Goal: Information Seeking & Learning: Understand process/instructions

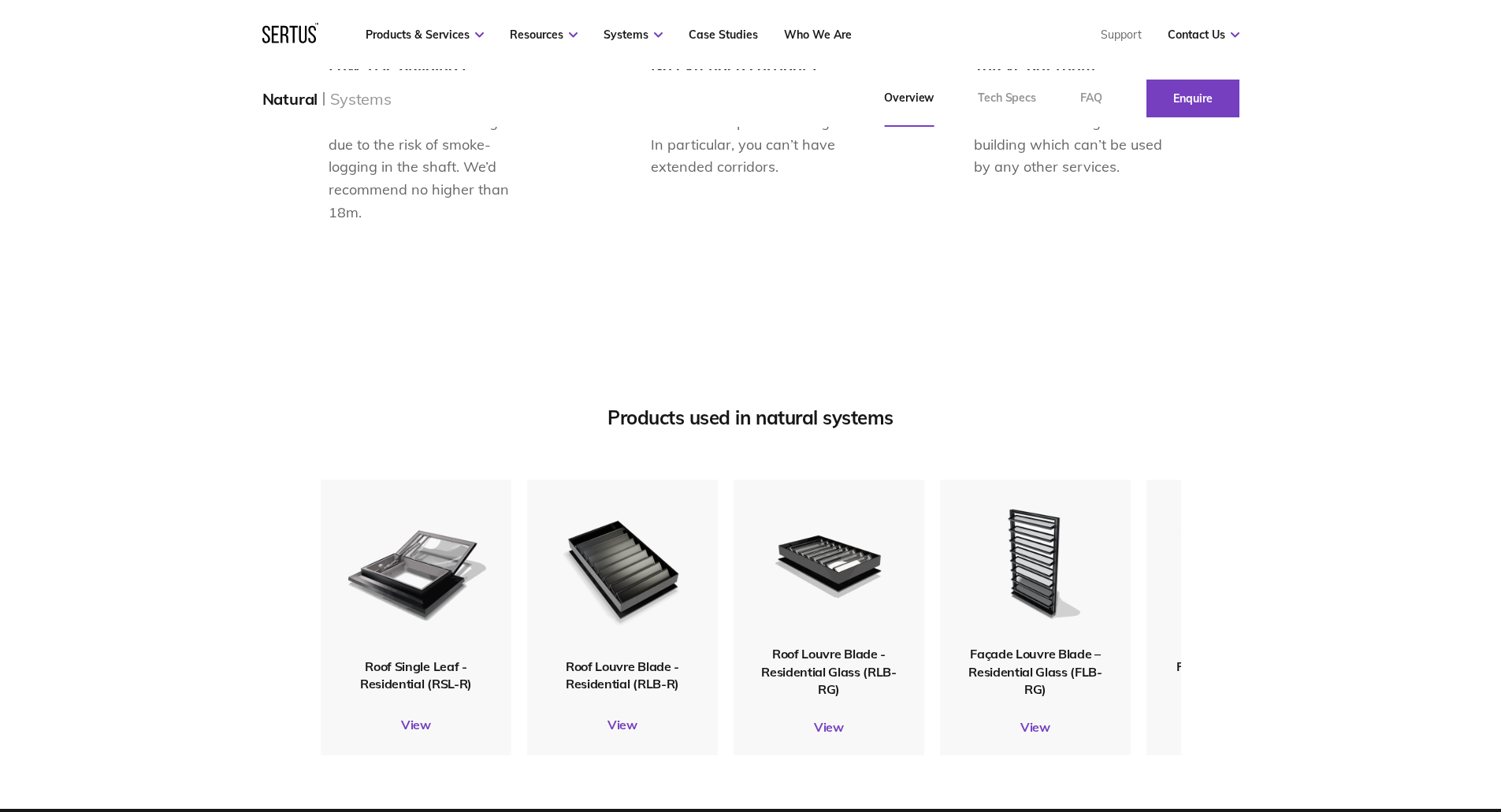
scroll to position [1733, 0]
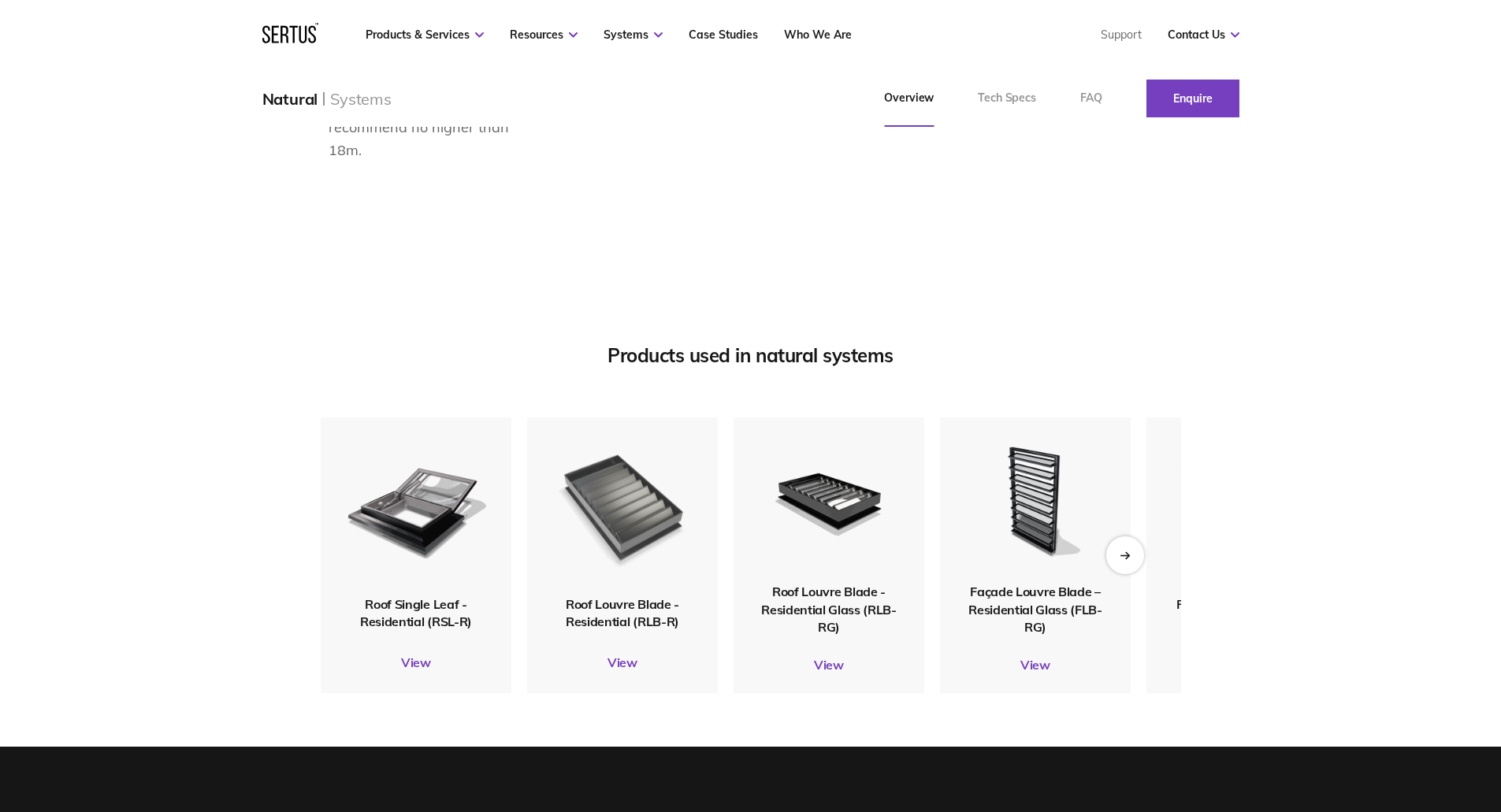
click at [610, 577] on img at bounding box center [622, 506] width 154 height 181
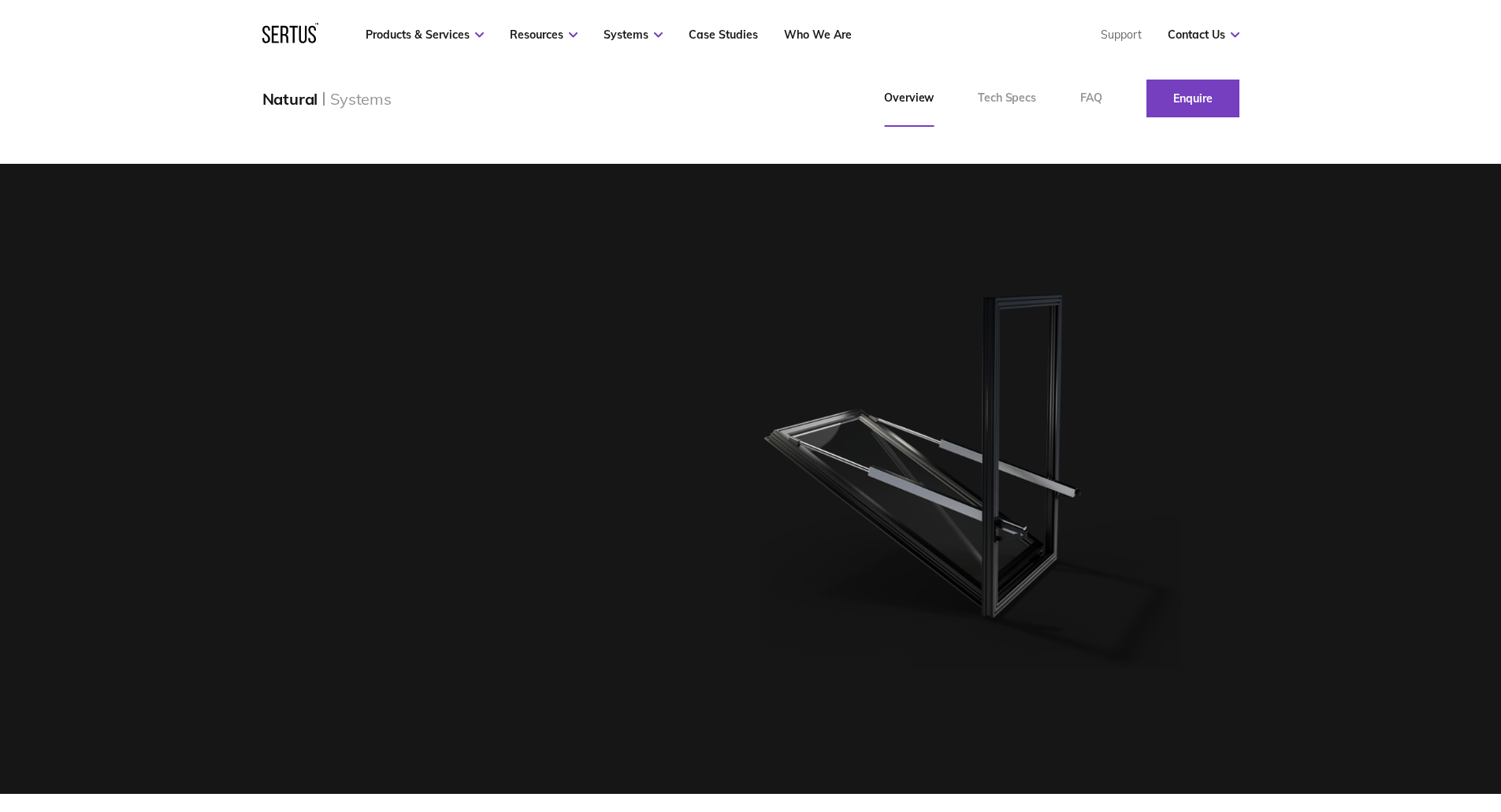
scroll to position [1733, 0]
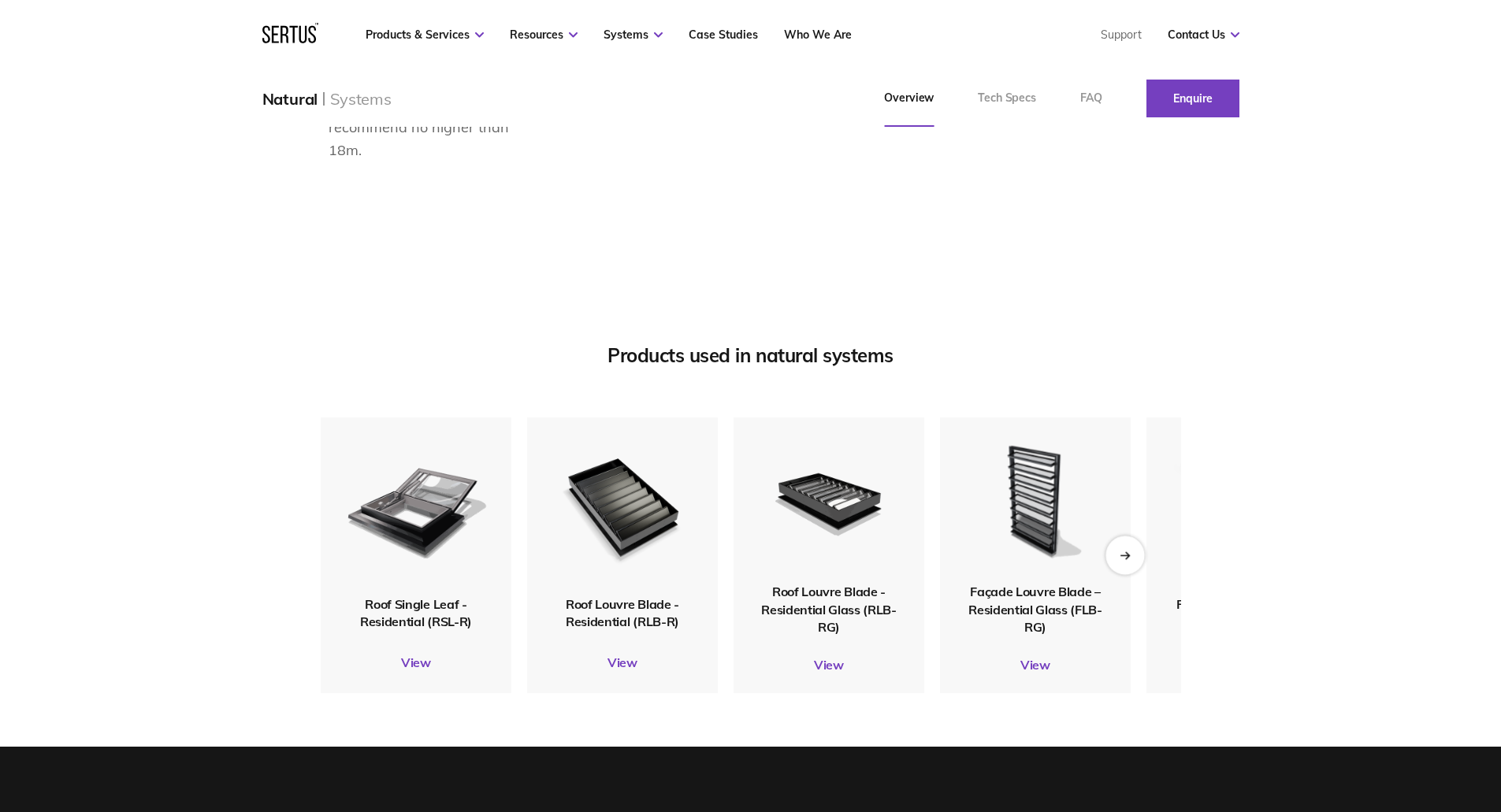
click at [1122, 559] on icon "Next slide" at bounding box center [1124, 554] width 10 height 9
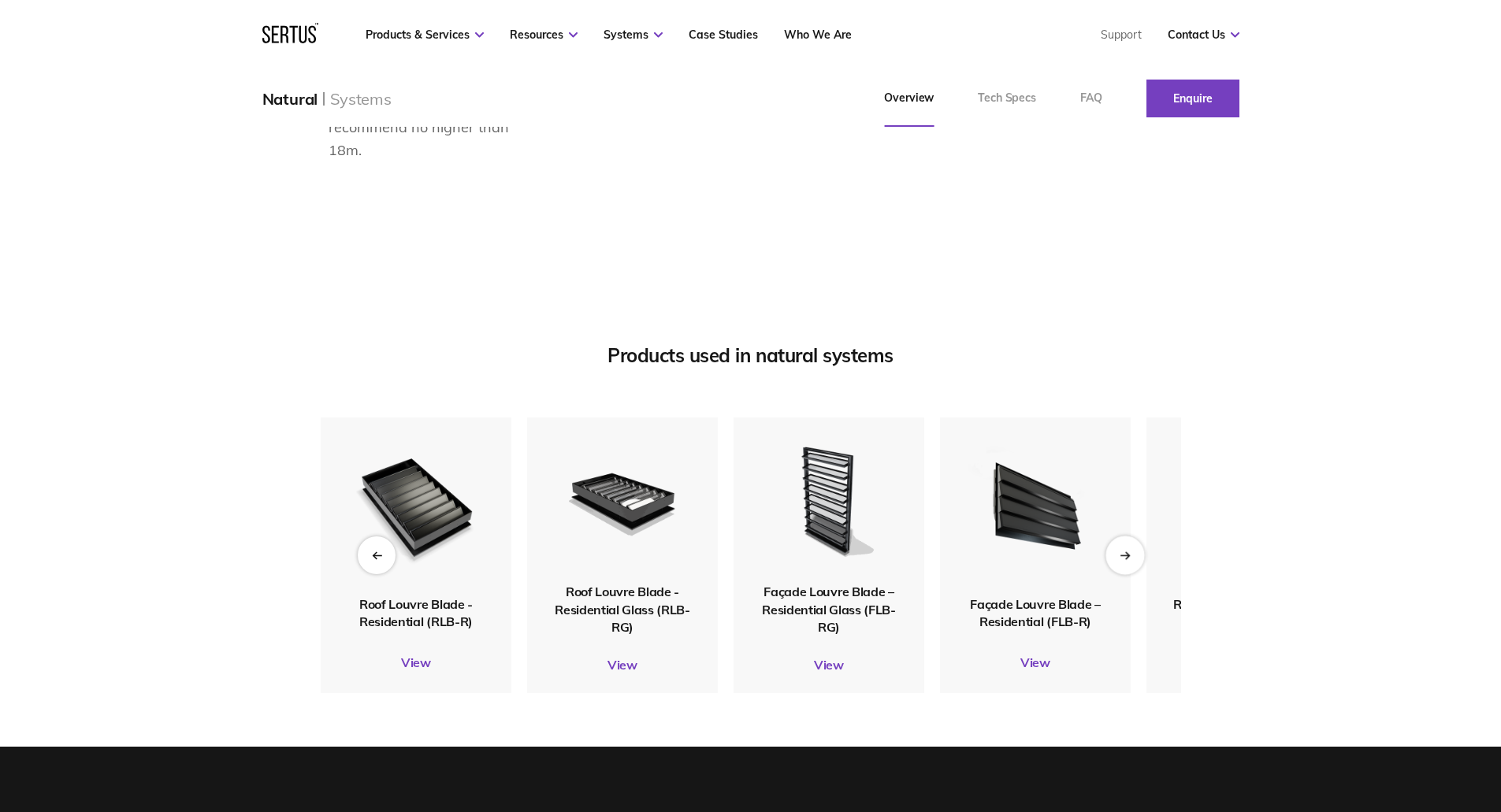
click at [1122, 559] on icon "Next slide" at bounding box center [1124, 554] width 10 height 9
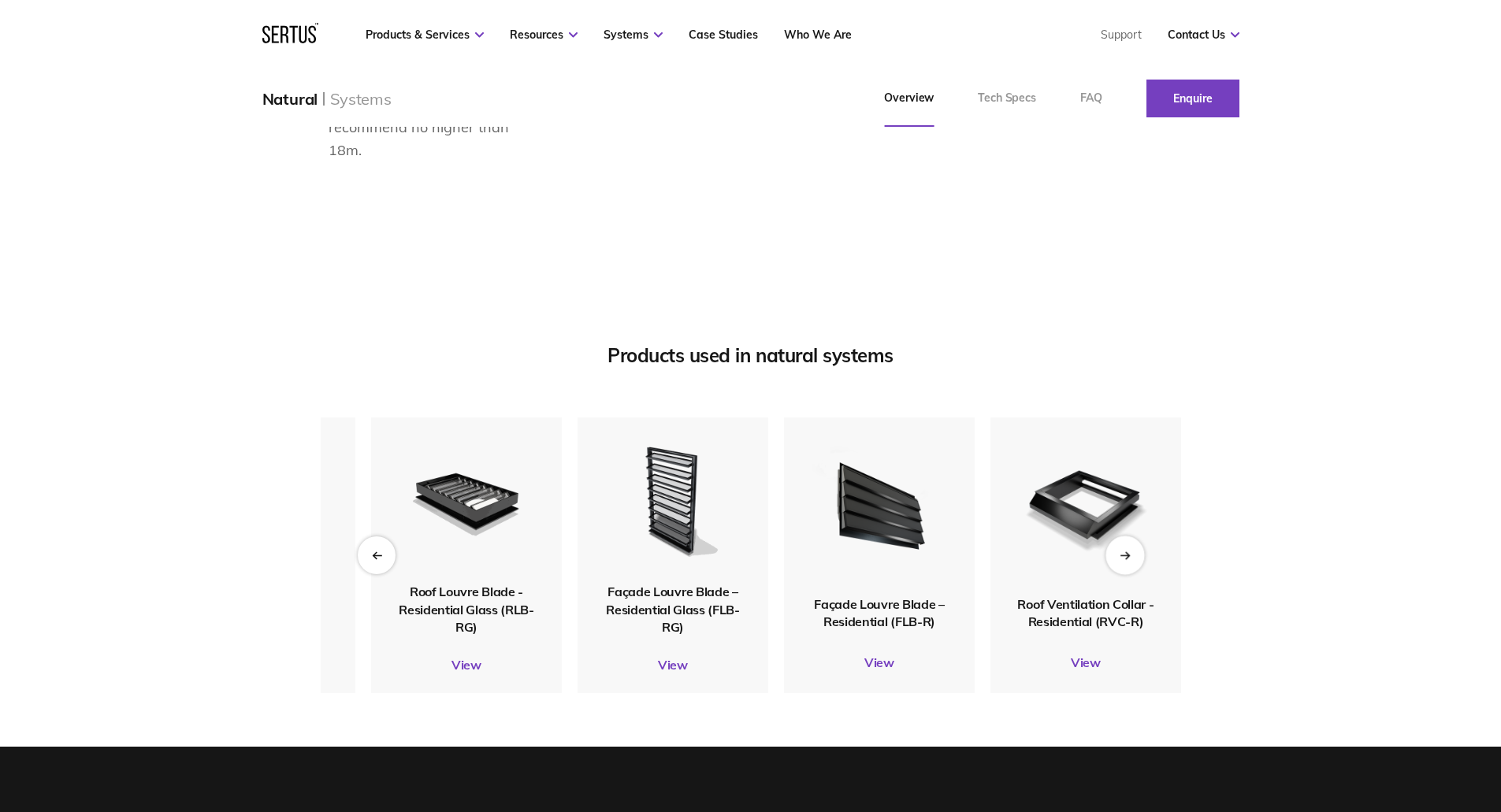
click at [1122, 559] on icon "Next slide" at bounding box center [1124, 554] width 10 height 9
click at [879, 594] on img at bounding box center [879, 506] width 149 height 176
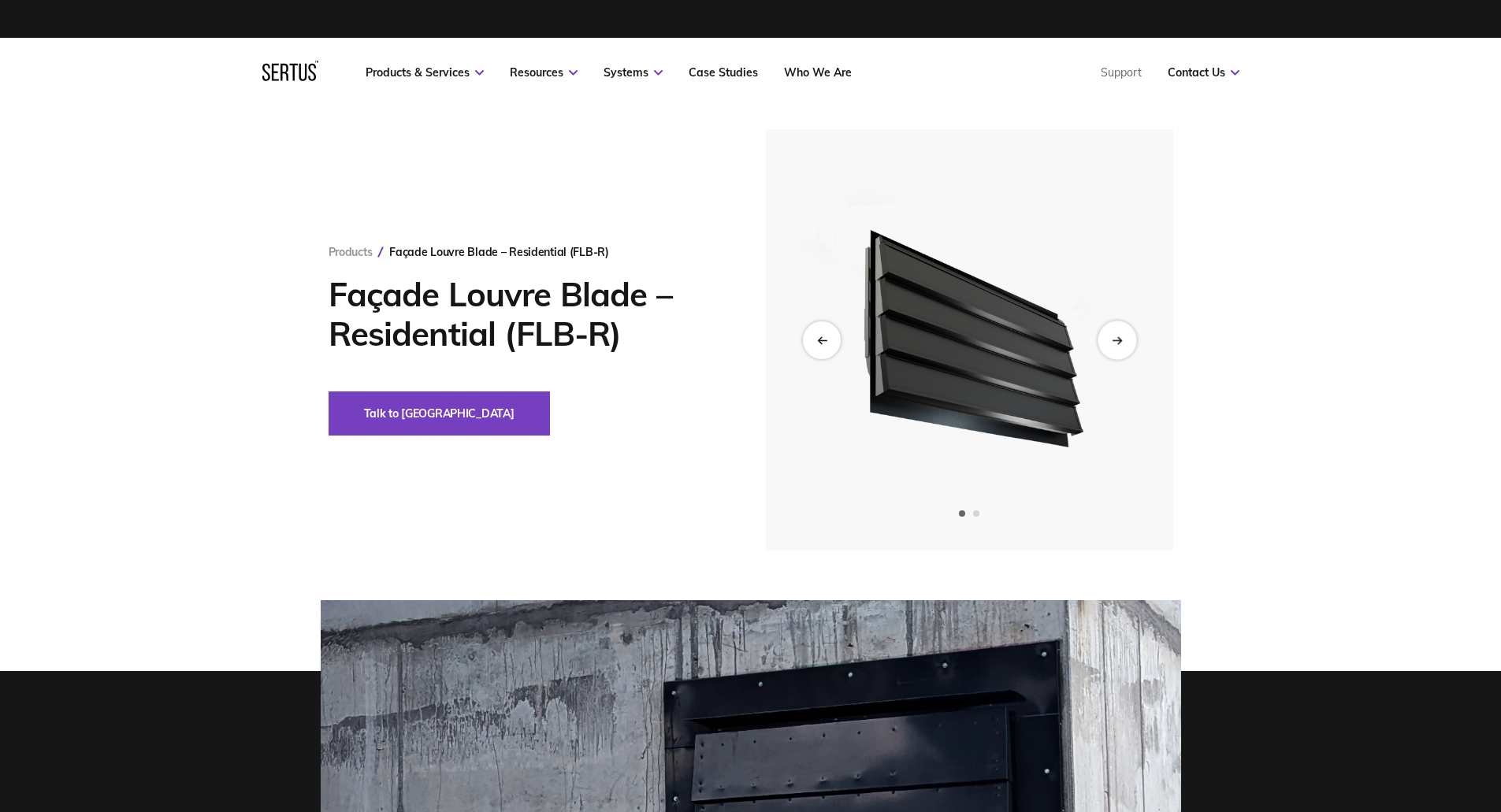
click at [1124, 336] on div "Next slide" at bounding box center [1116, 339] width 39 height 39
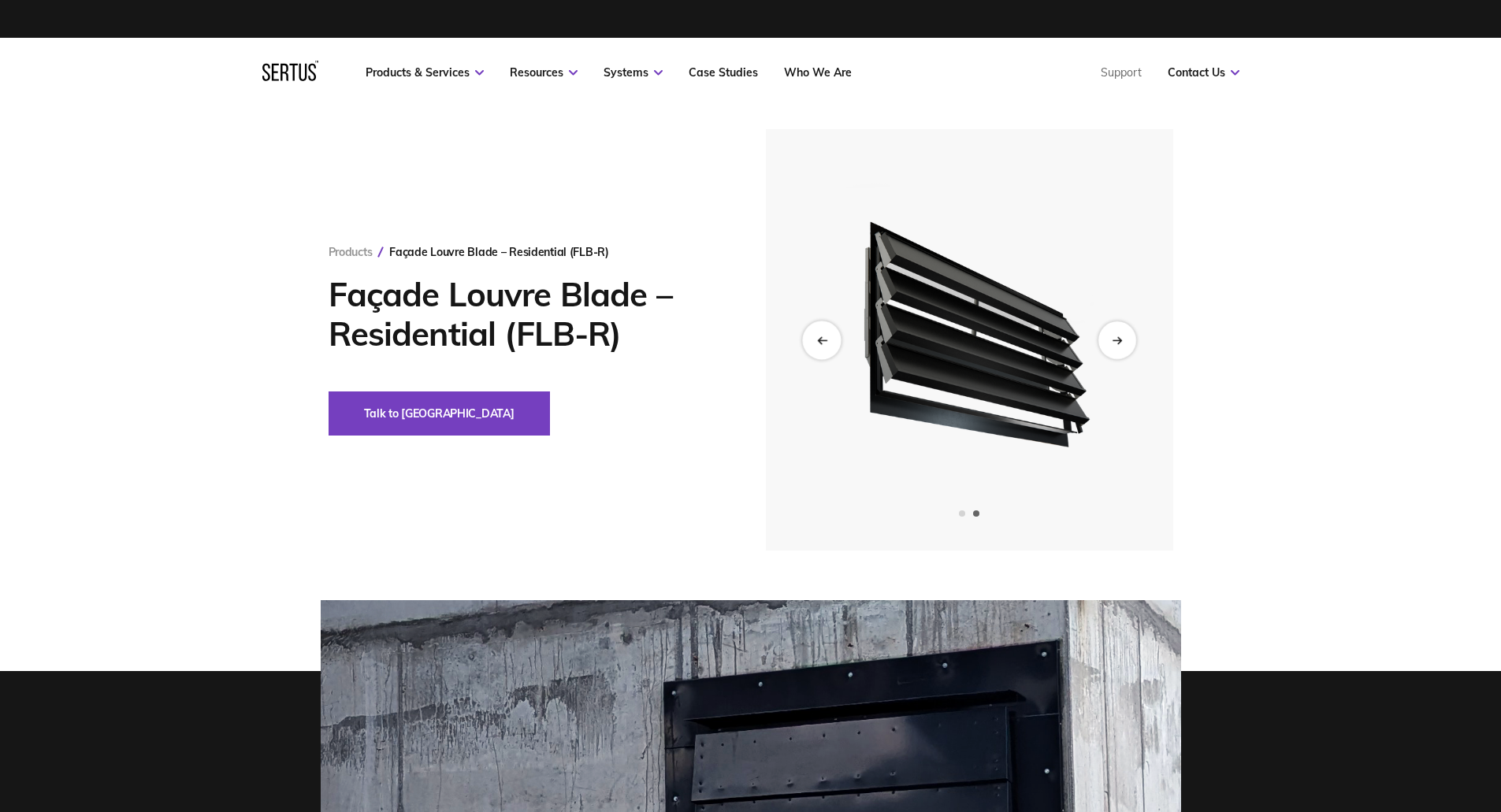
click at [810, 339] on div "Previous slide" at bounding box center [821, 339] width 39 height 39
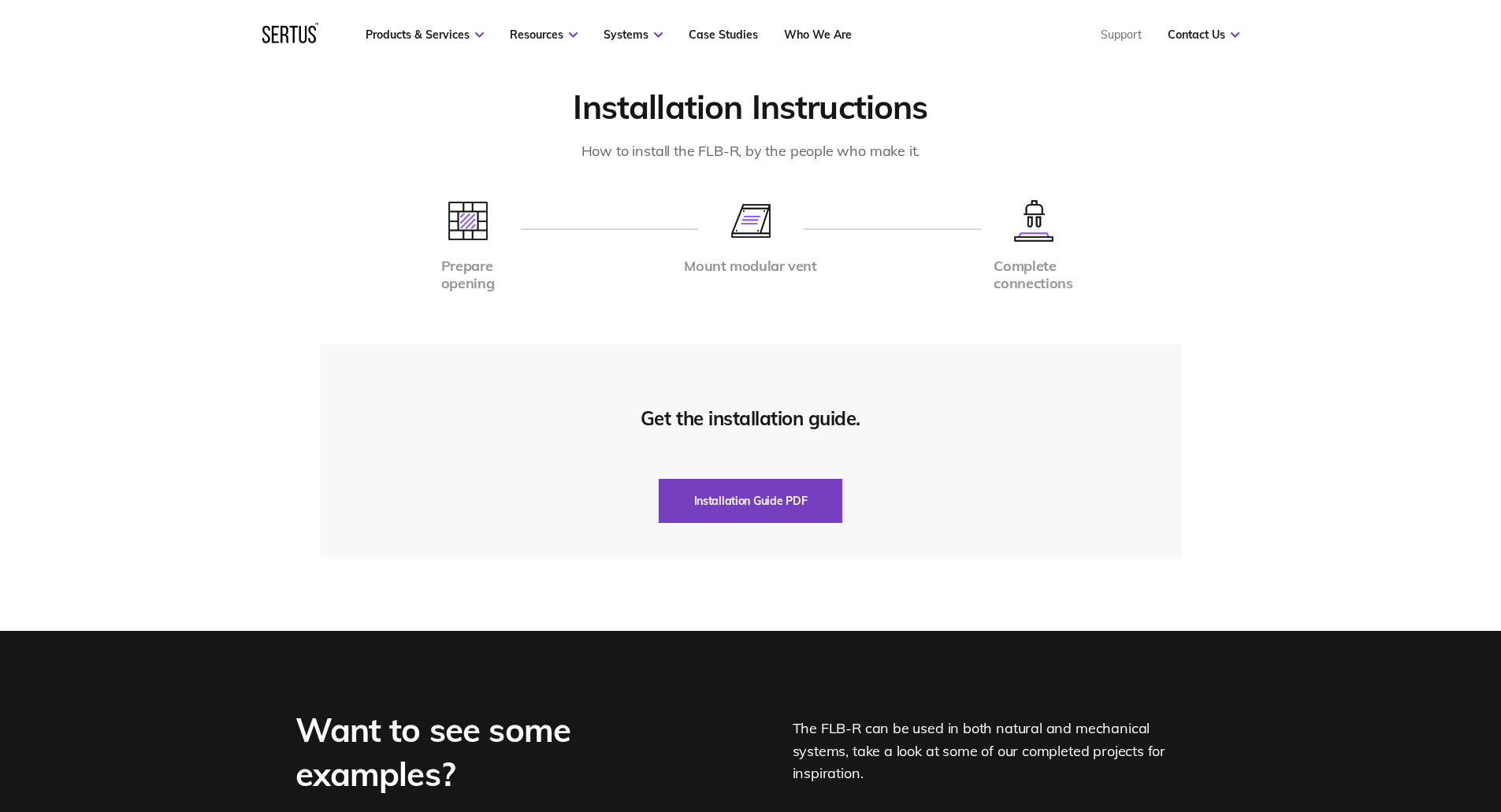
scroll to position [3386, 0]
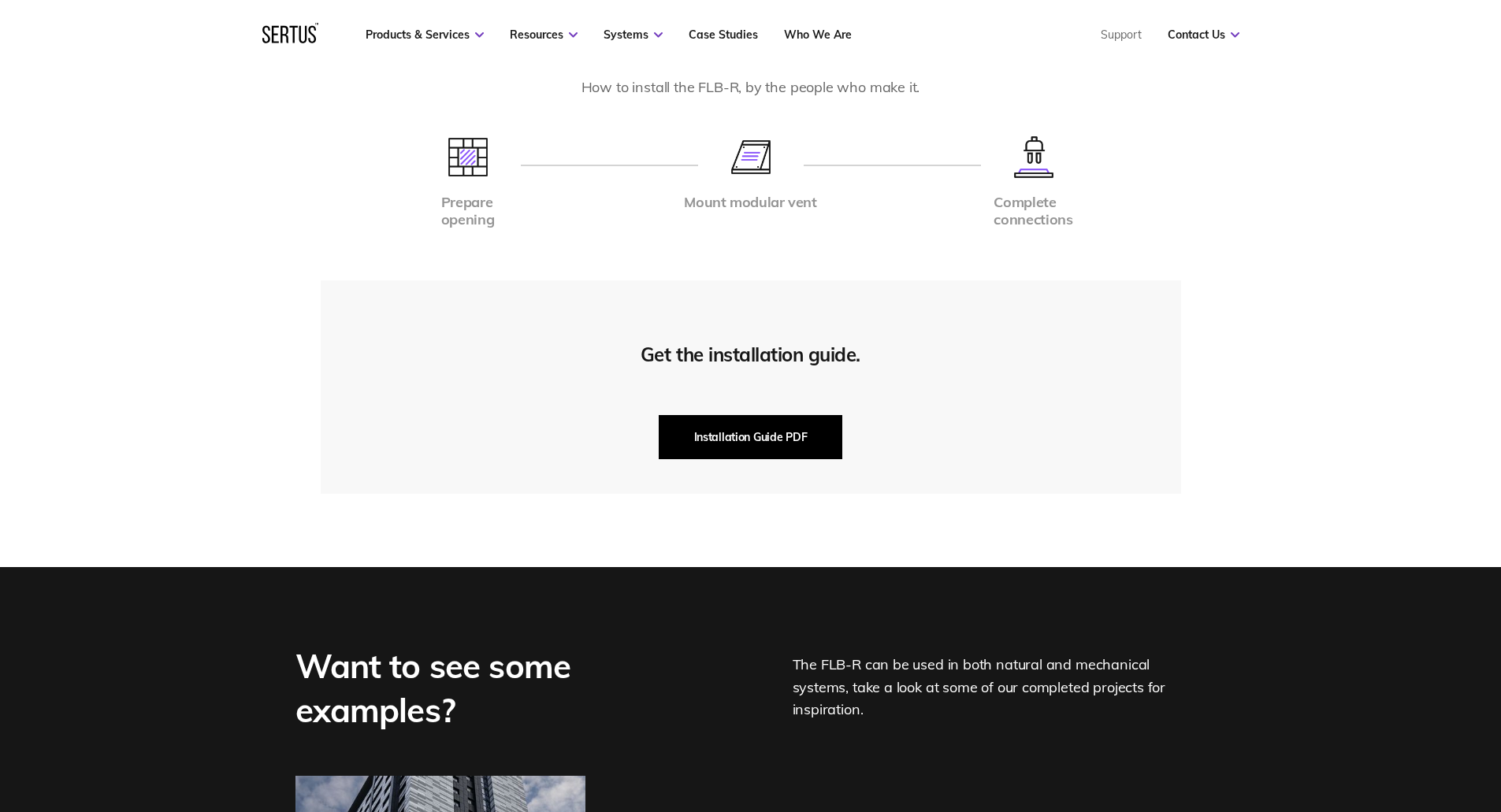
click at [733, 418] on button "Installation Guide PDF" at bounding box center [751, 437] width 184 height 44
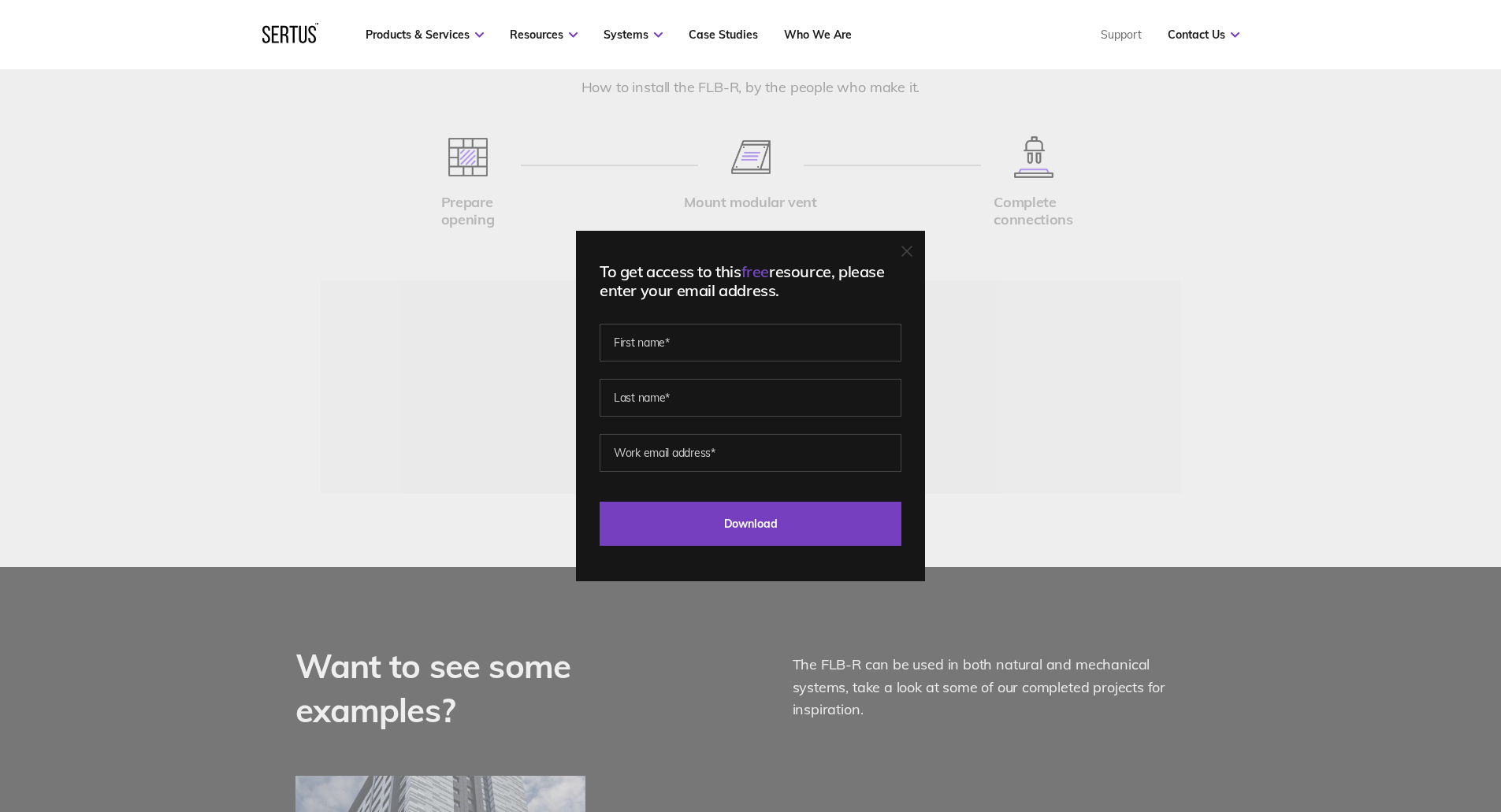
click at [911, 250] on icon at bounding box center [907, 251] width 11 height 11
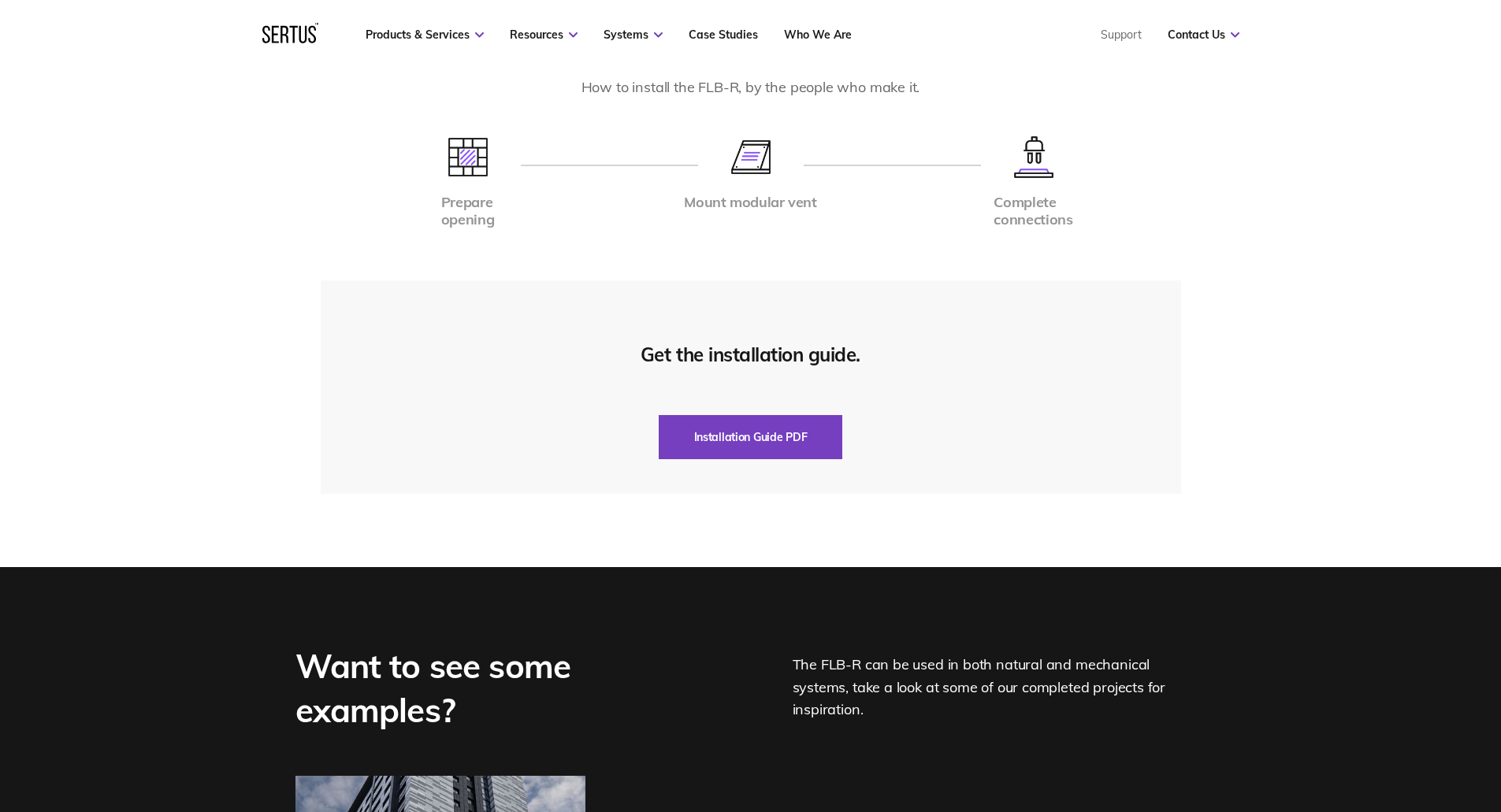
click at [134, 412] on section "Installation Instructions How to install the FLB-R, by the people who make it. …" at bounding box center [750, 263] width 1501 height 607
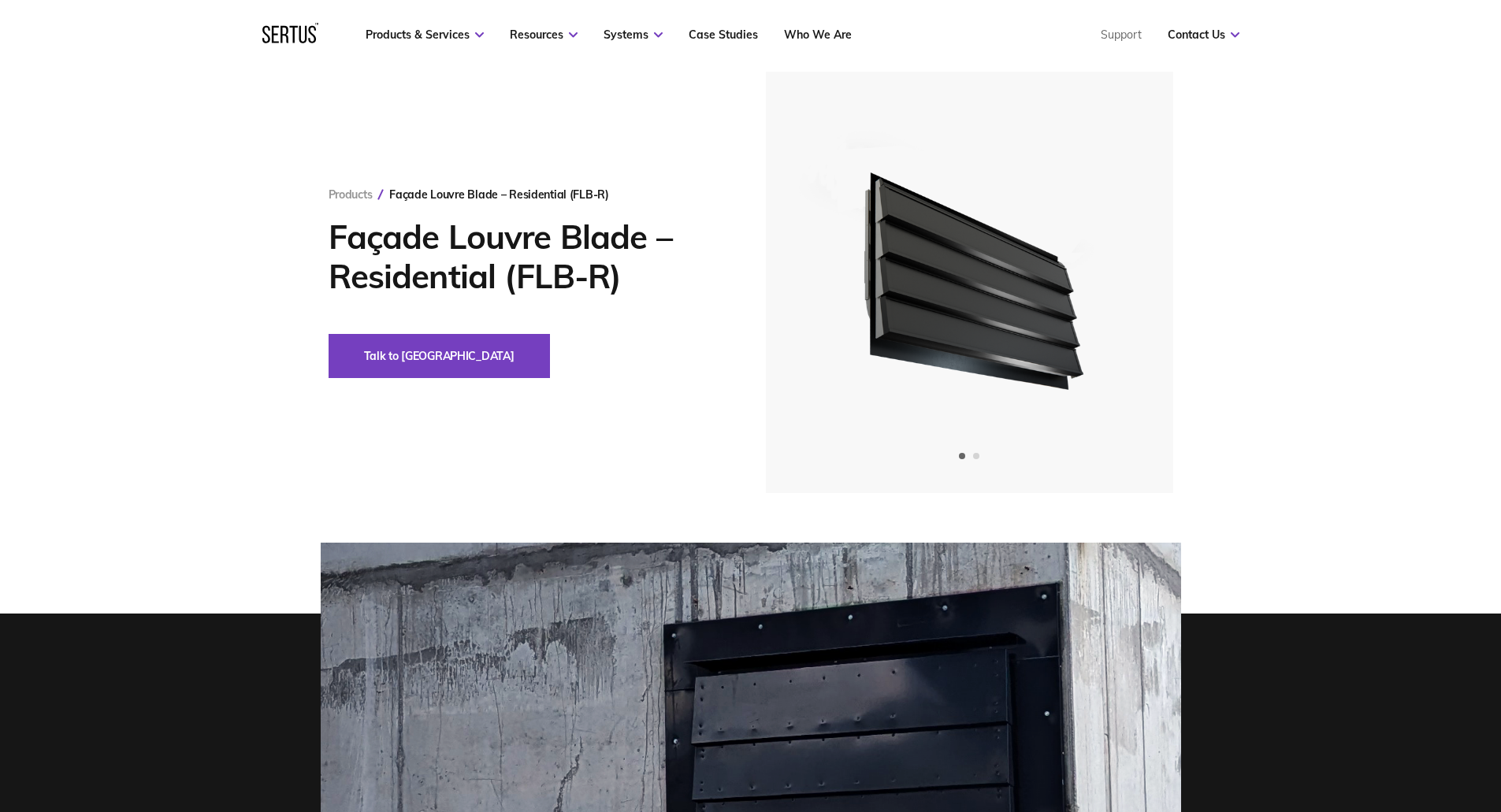
scroll to position [0, 0]
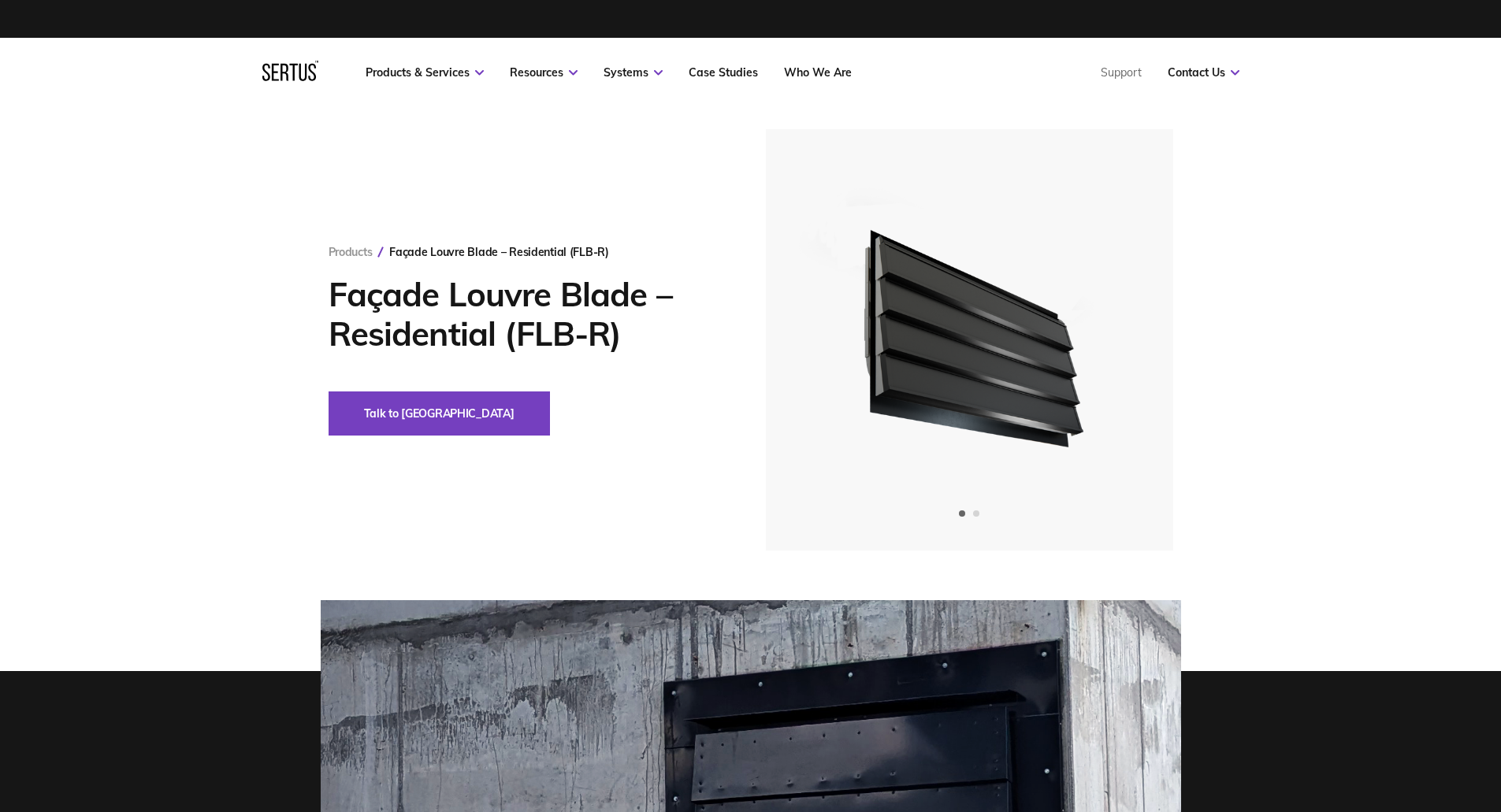
scroll to position [1733, 0]
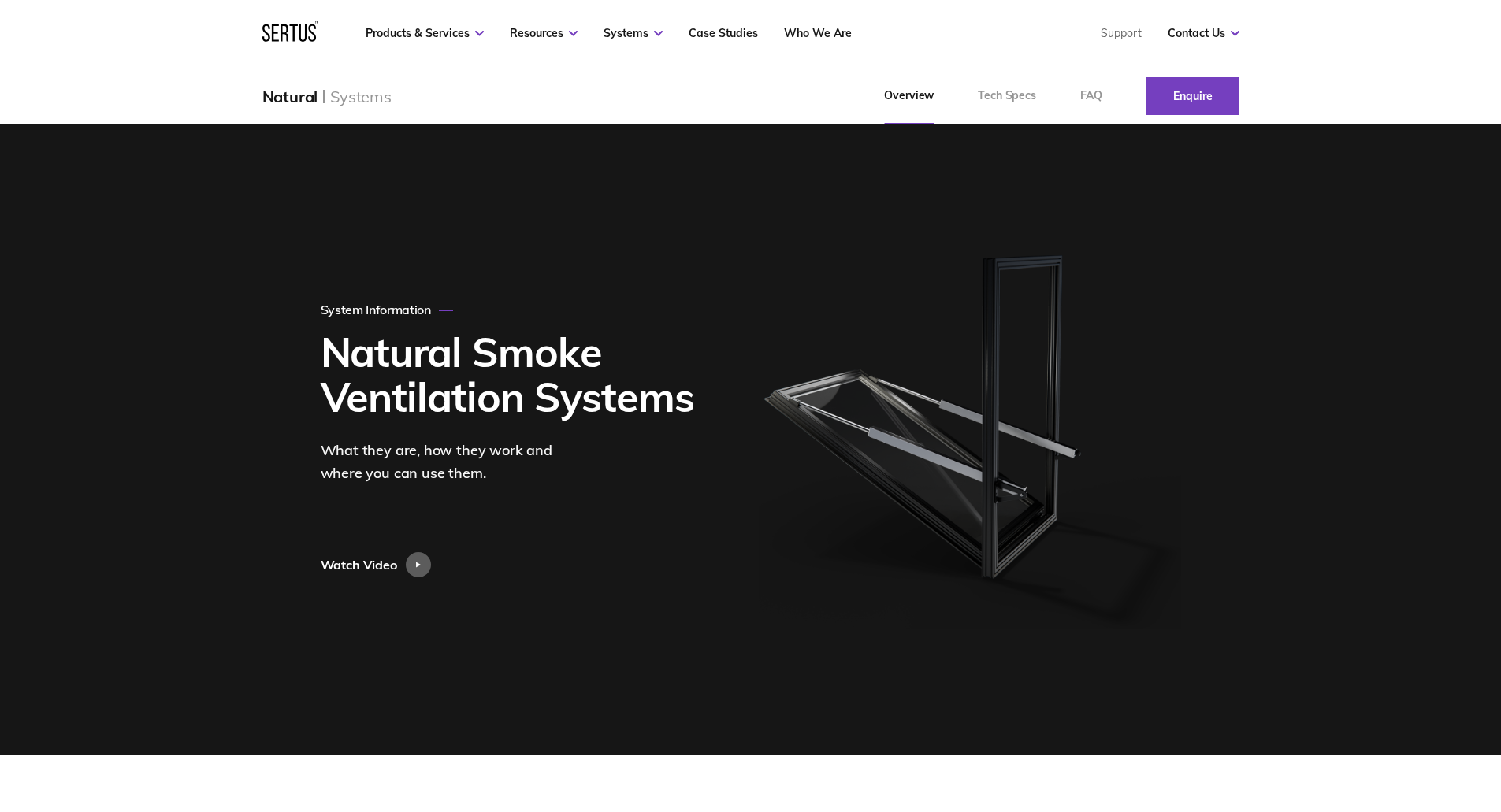
scroll to position [79, 0]
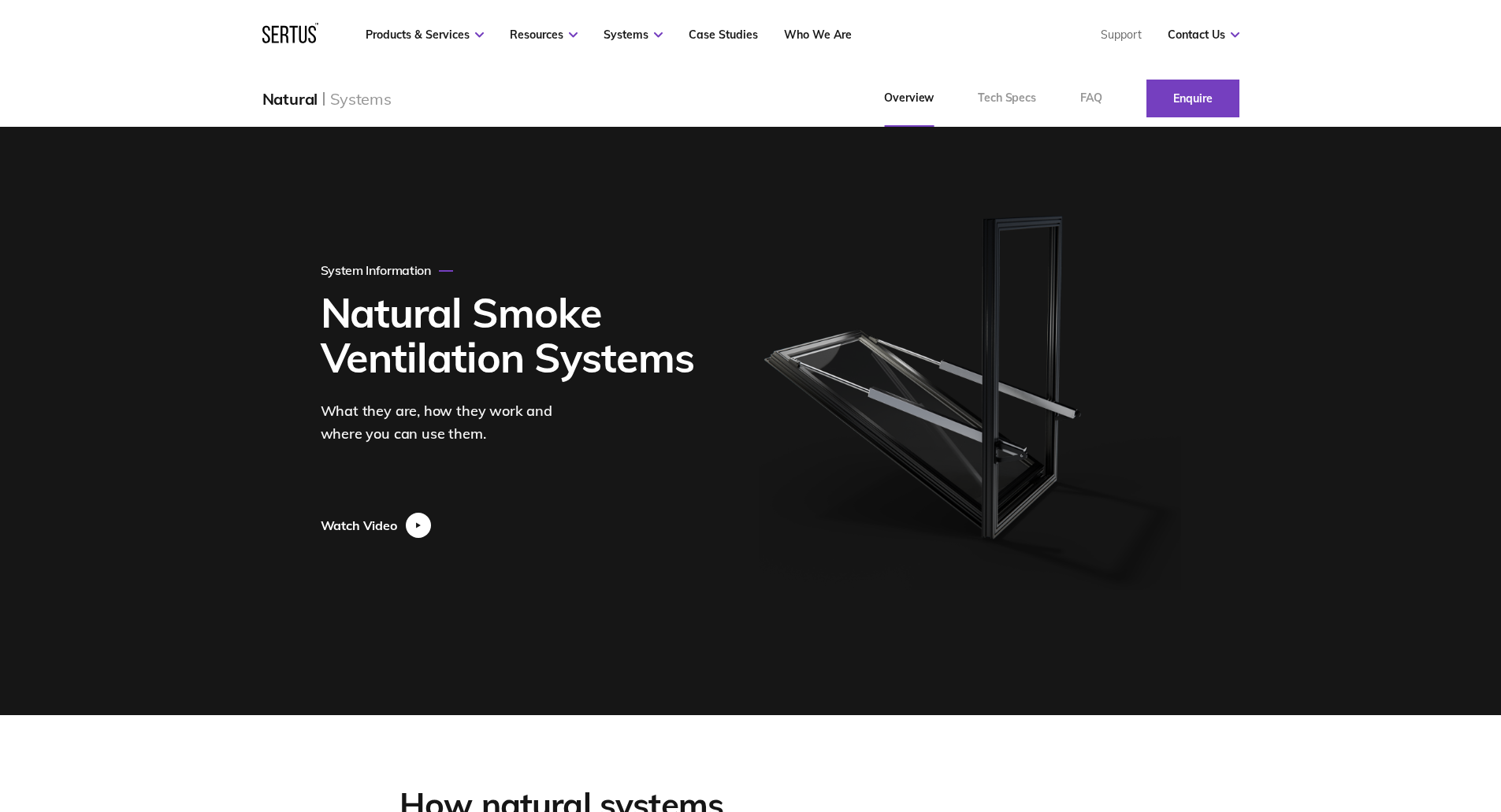
click at [421, 522] on div at bounding box center [418, 525] width 25 height 25
click at [412, 531] on div at bounding box center [418, 525] width 25 height 25
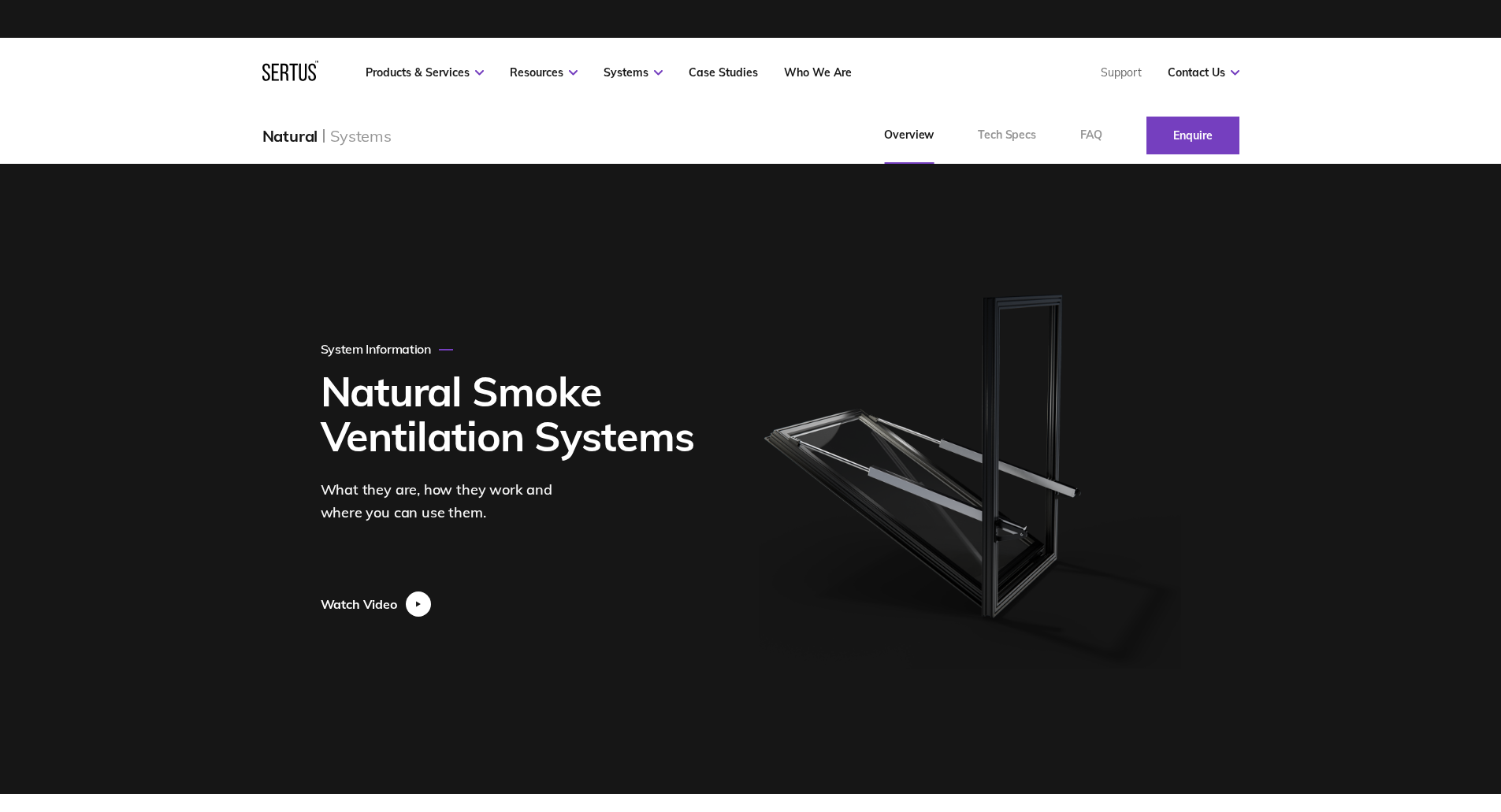
click at [419, 599] on div at bounding box center [418, 604] width 25 height 25
click at [427, 603] on div at bounding box center [418, 604] width 25 height 25
